Goal: Information Seeking & Learning: Learn about a topic

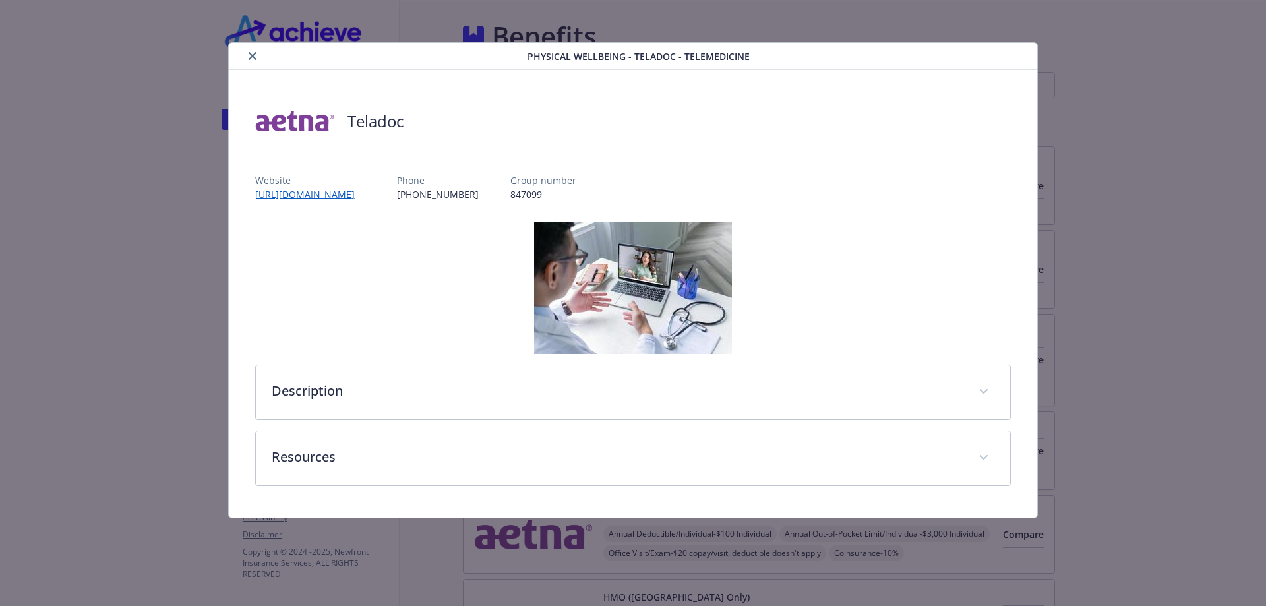
click at [241, 55] on div "details for plan Physical Wellbeing - Teladoc - TeleMedicine" at bounding box center [380, 56] width 293 height 16
click at [253, 56] on icon "close" at bounding box center [253, 56] width 8 height 8
